Goal: Task Accomplishment & Management: Manage account settings

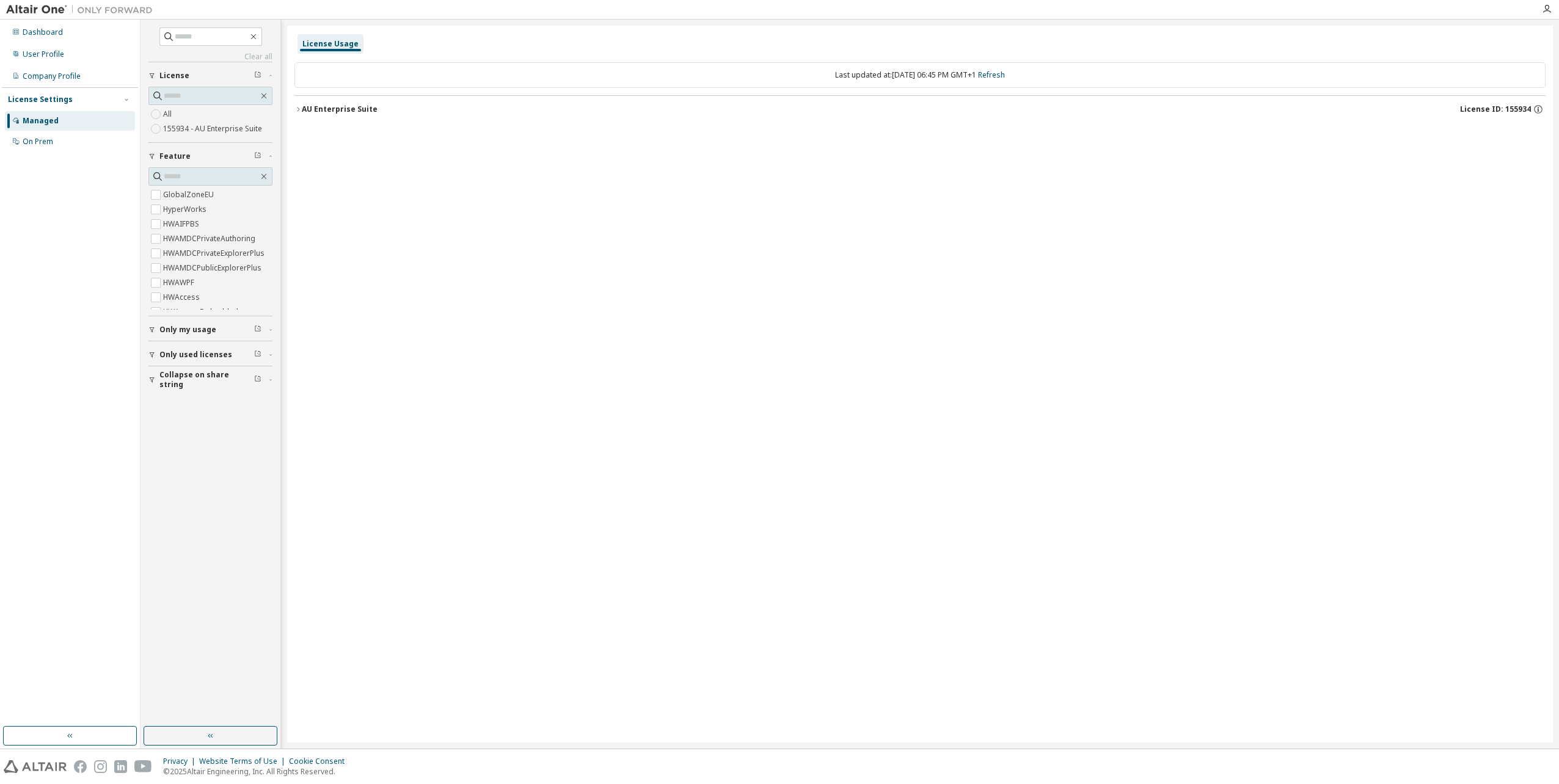
click at [347, 119] on button "AU Enterprise Suite License ID: 155934" at bounding box center [921, 109] width 1251 height 27
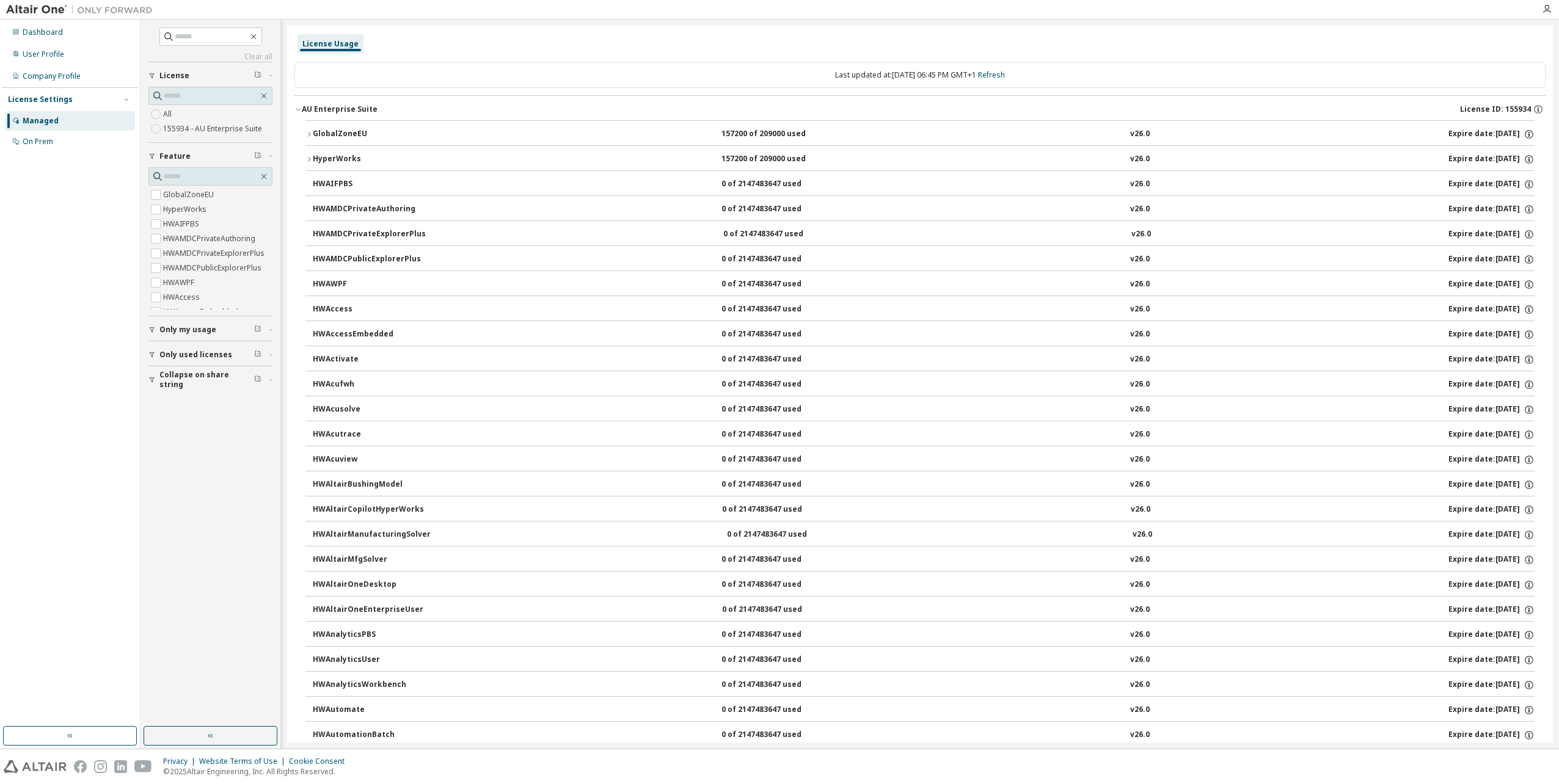
click at [159, 347] on button "Only used licenses" at bounding box center [211, 354] width 124 height 27
click at [171, 368] on label "Yes" at bounding box center [170, 373] width 15 height 15
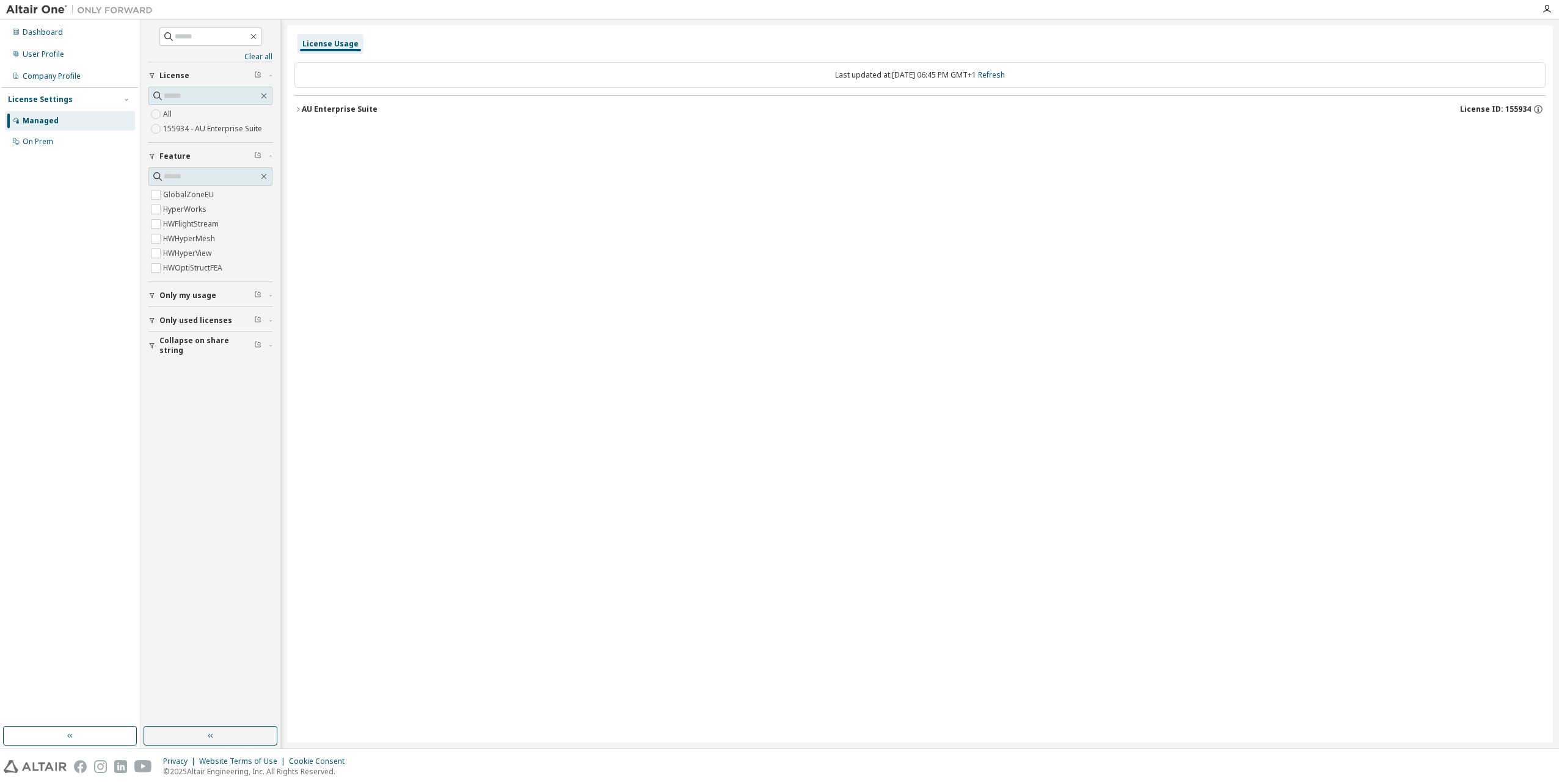
click at [373, 98] on button "AU Enterprise Suite License ID: 155934" at bounding box center [921, 109] width 1251 height 27
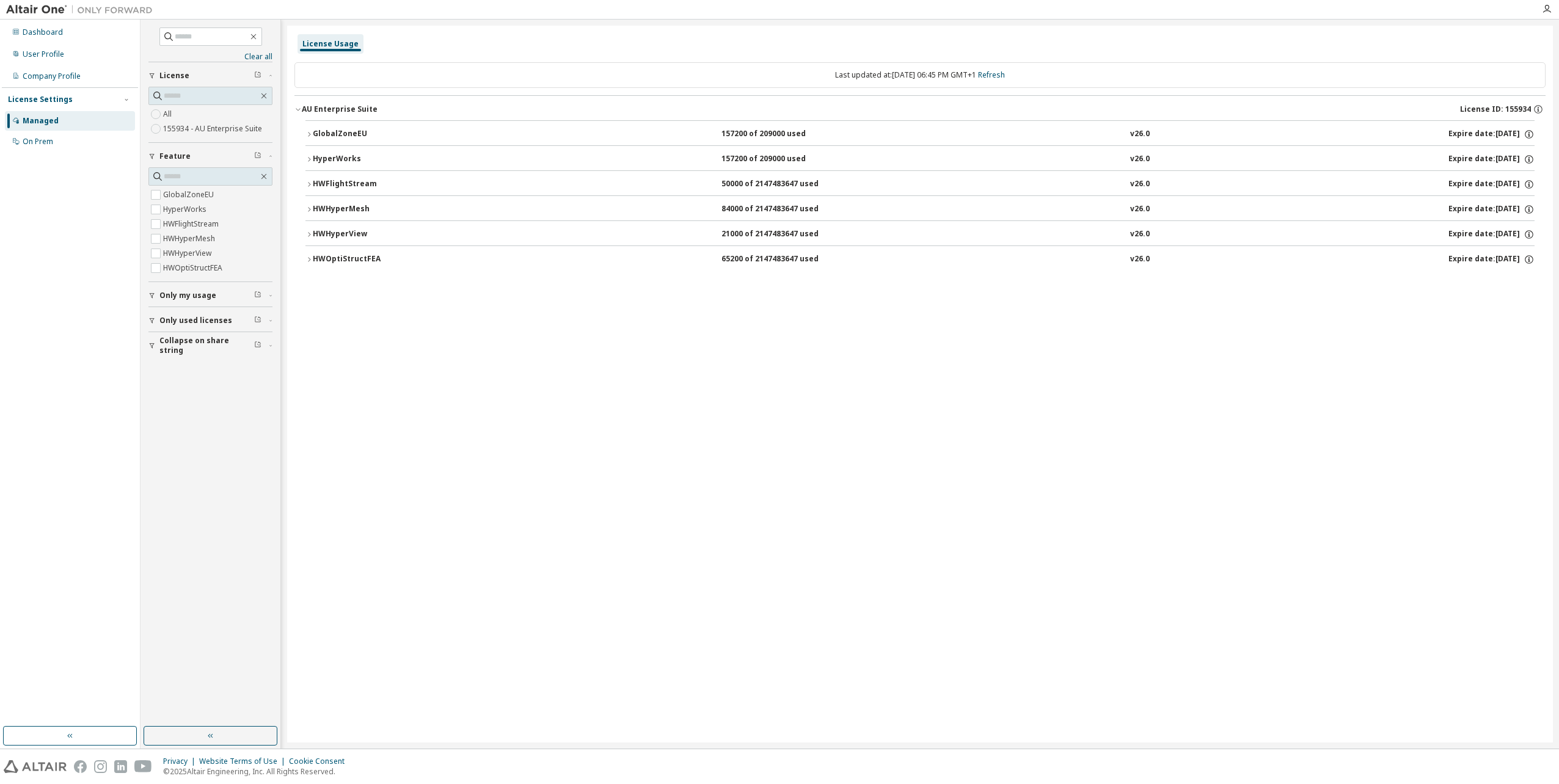
click at [377, 184] on div "HWFlightStream" at bounding box center [367, 184] width 110 height 11
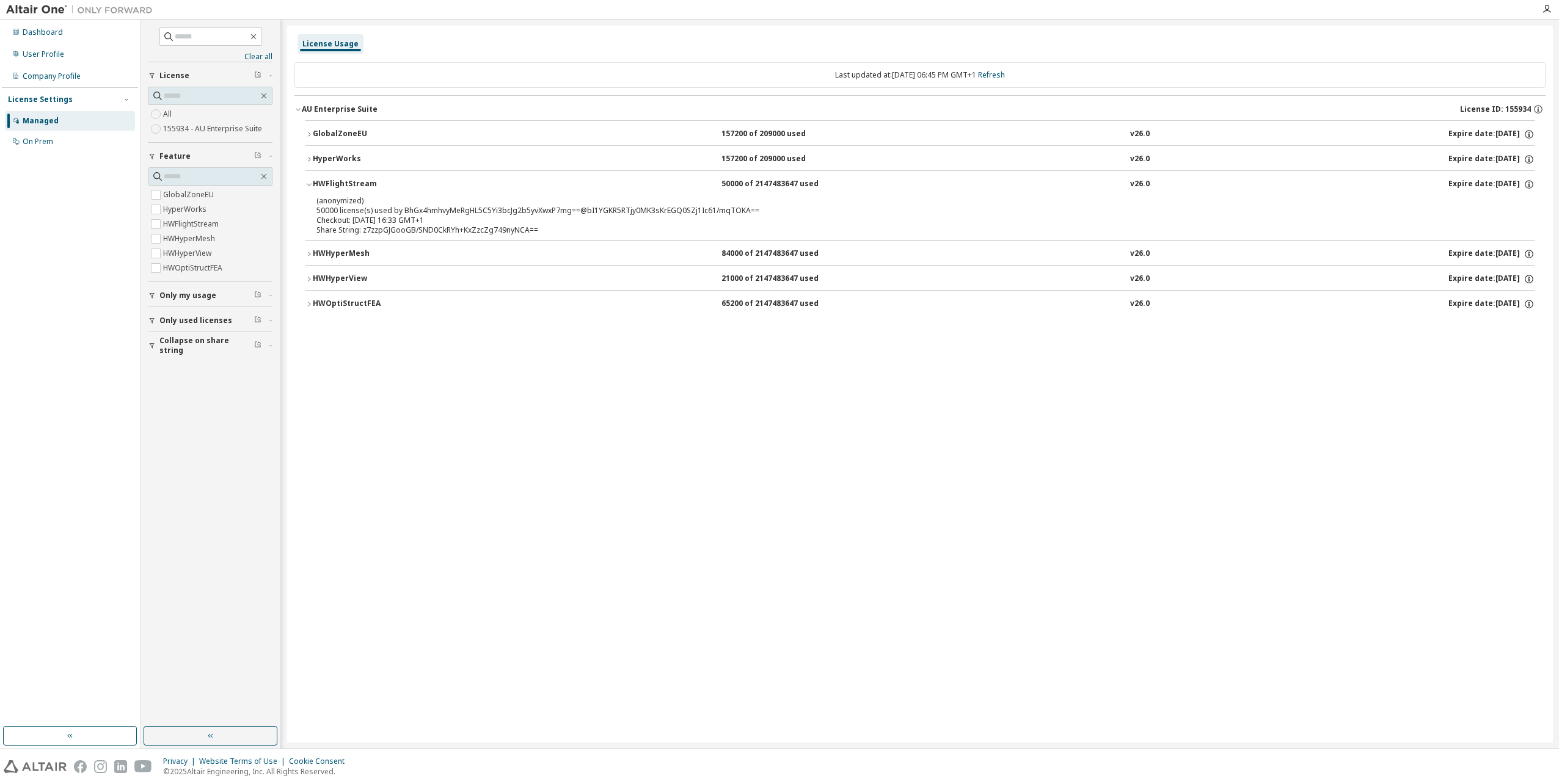
click at [370, 299] on div "HWOptiStructFEA" at bounding box center [367, 304] width 110 height 11
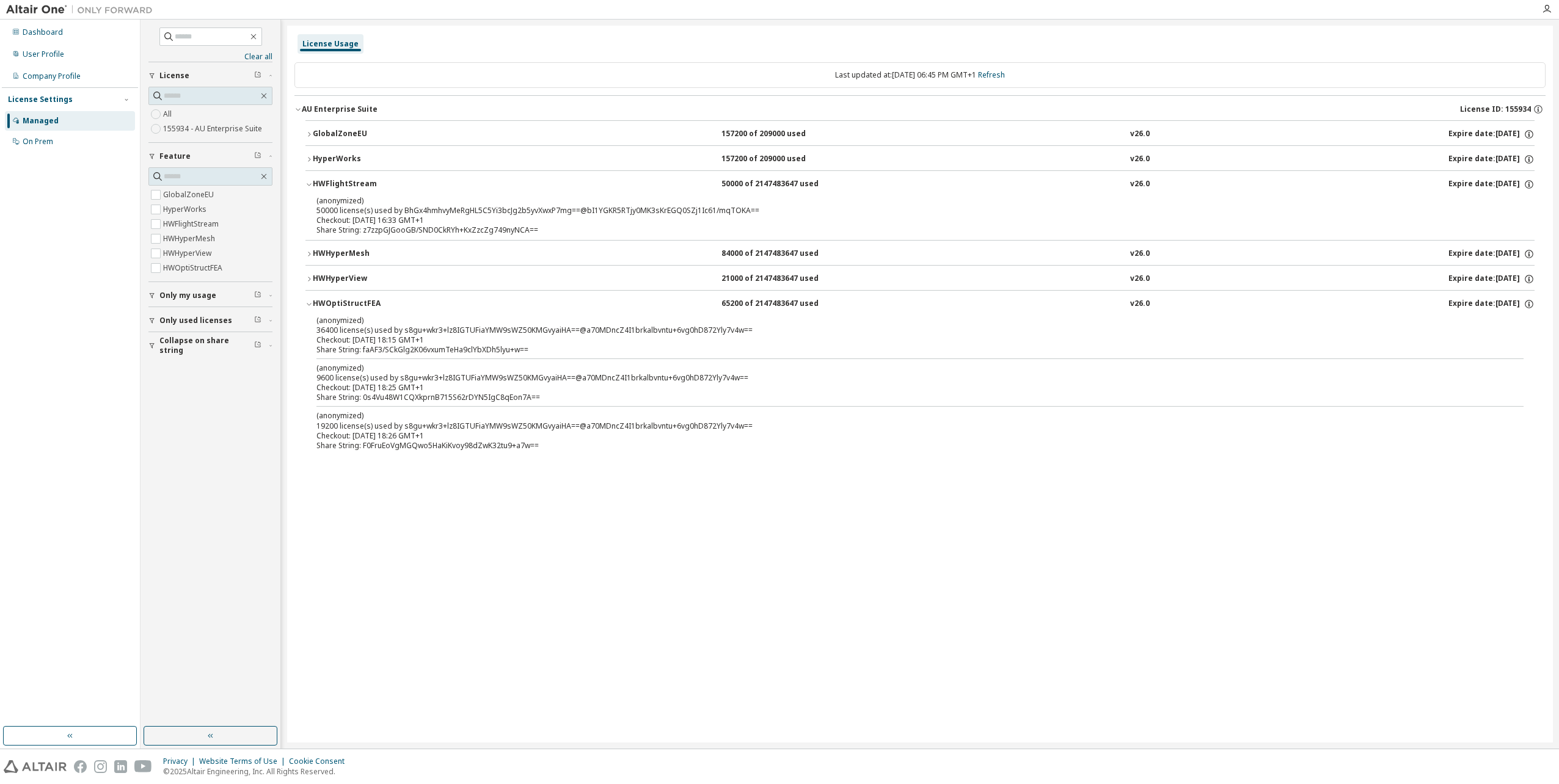
click at [80, 114] on div "Managed" at bounding box center [70, 121] width 130 height 20
drag, startPoint x: 351, startPoint y: 428, endPoint x: 392, endPoint y: 437, distance: 42.0
click at [392, 437] on div "(anonymized) 19200 license(s) used by s8gu+wkr3+lz8IGTUFiaYMW9sWZ50KMGvyaiHA==@…" at bounding box center [906, 426] width 1178 height 30
drag, startPoint x: 392, startPoint y: 437, endPoint x: 412, endPoint y: 518, distance: 83.4
click at [412, 518] on div "License Usage Last updated at: Wed 2025-10-01 06:45 PM GMT+1 Refresh AU Enterpr…" at bounding box center [920, 384] width 1266 height 717
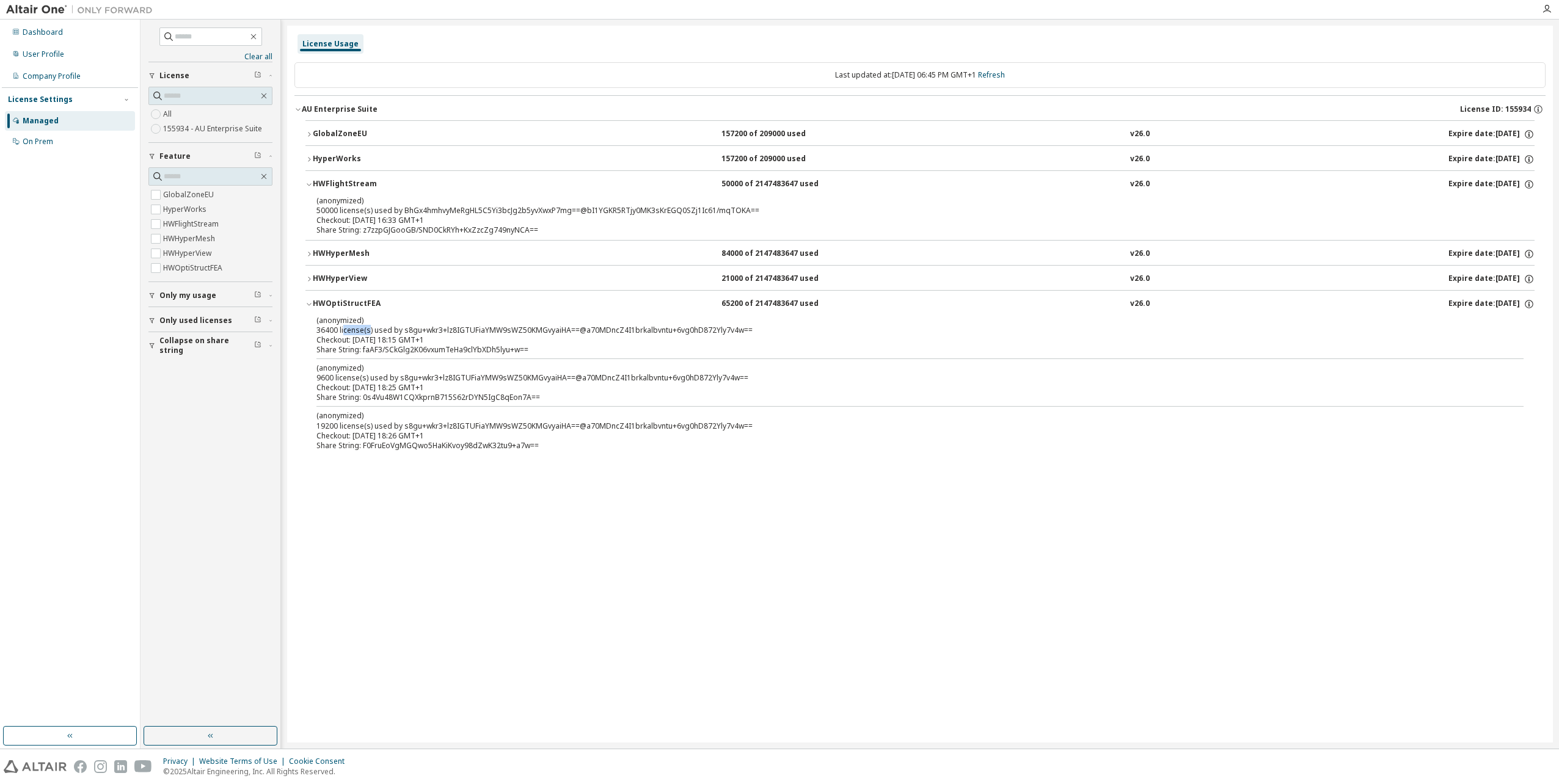
drag, startPoint x: 367, startPoint y: 333, endPoint x: 505, endPoint y: 332, distance: 138.0
click at [505, 332] on div "(anonymized) 36400 license(s) used by s8gu+wkr3+lz8IGTUFiaYMW9sWZ50KMGvyaiHA==@…" at bounding box center [906, 326] width 1178 height 20
click at [732, 570] on div "License Usage Last updated at: Wed 2025-10-01 06:45 PM GMT+1 Refresh AU Enterpr…" at bounding box center [920, 384] width 1266 height 717
click at [772, 132] on div "157200 of 209000 used" at bounding box center [777, 134] width 110 height 11
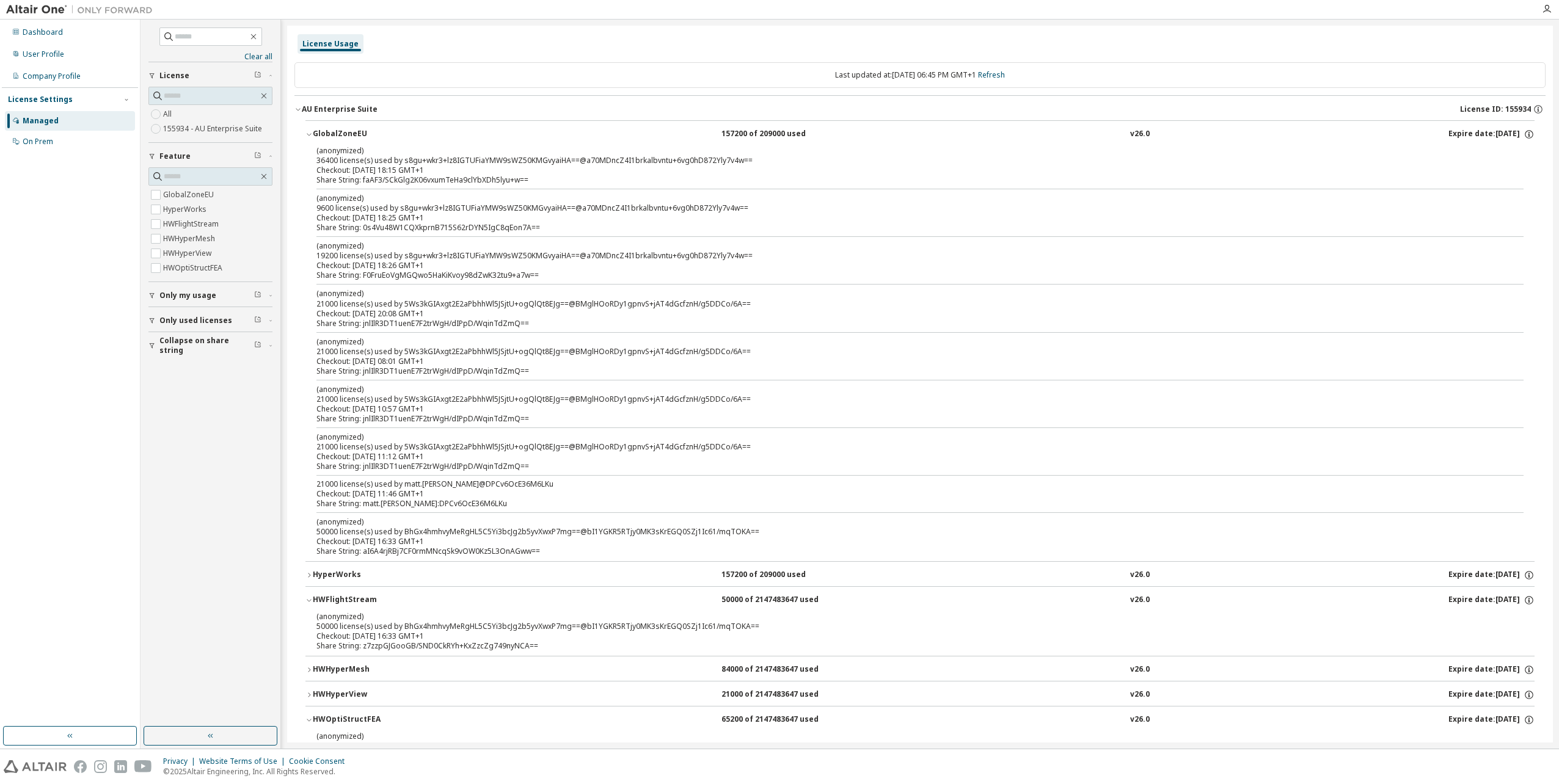
click at [777, 139] on div "157200 of 209000 used" at bounding box center [777, 134] width 110 height 11
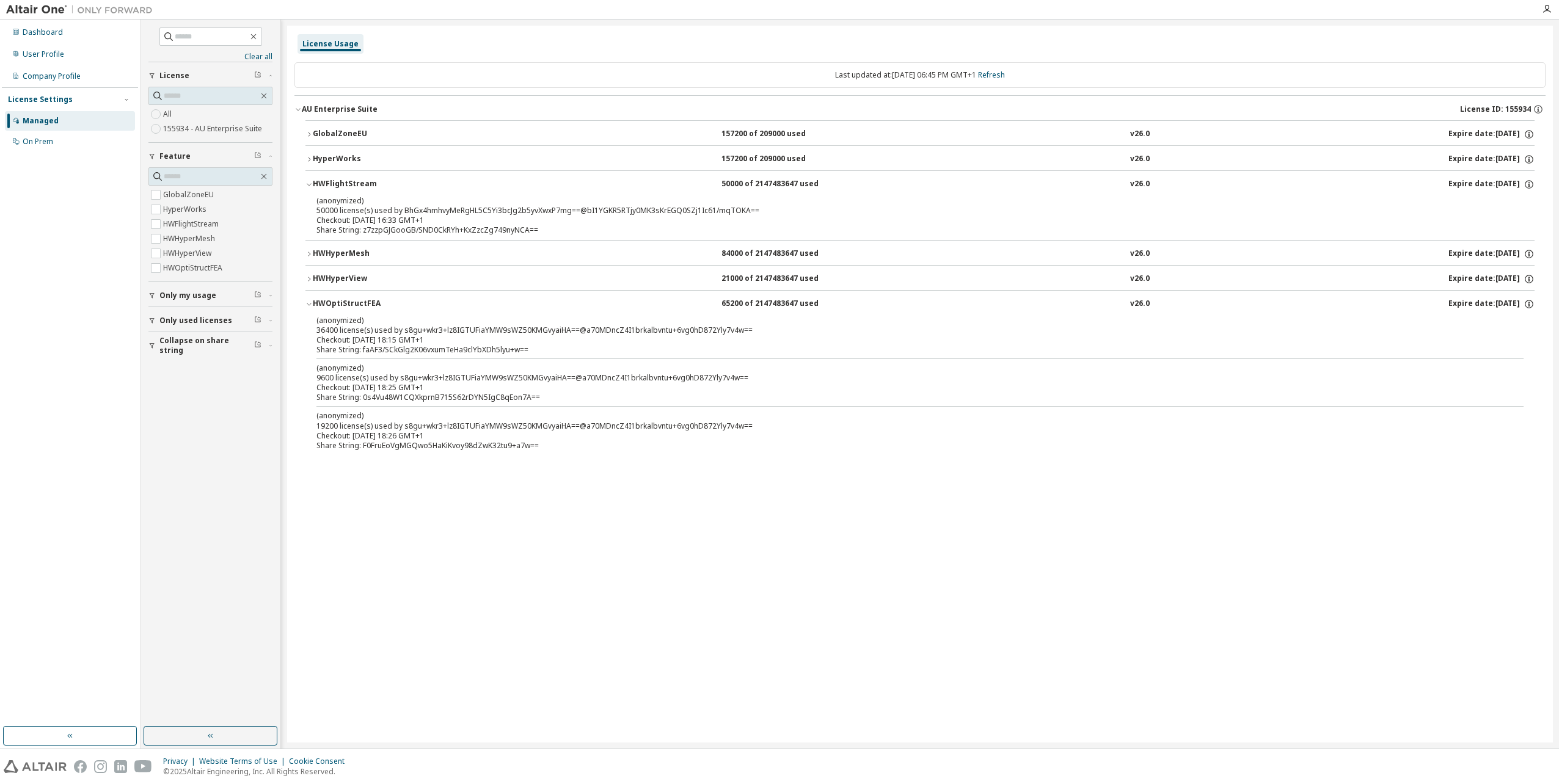
click at [378, 294] on button "HWOptiStructFEA 65200 of 2147483647 used v26.0 Expire date: 2026-07-15" at bounding box center [921, 304] width 1229 height 27
